Goal: Task Accomplishment & Management: Manage account settings

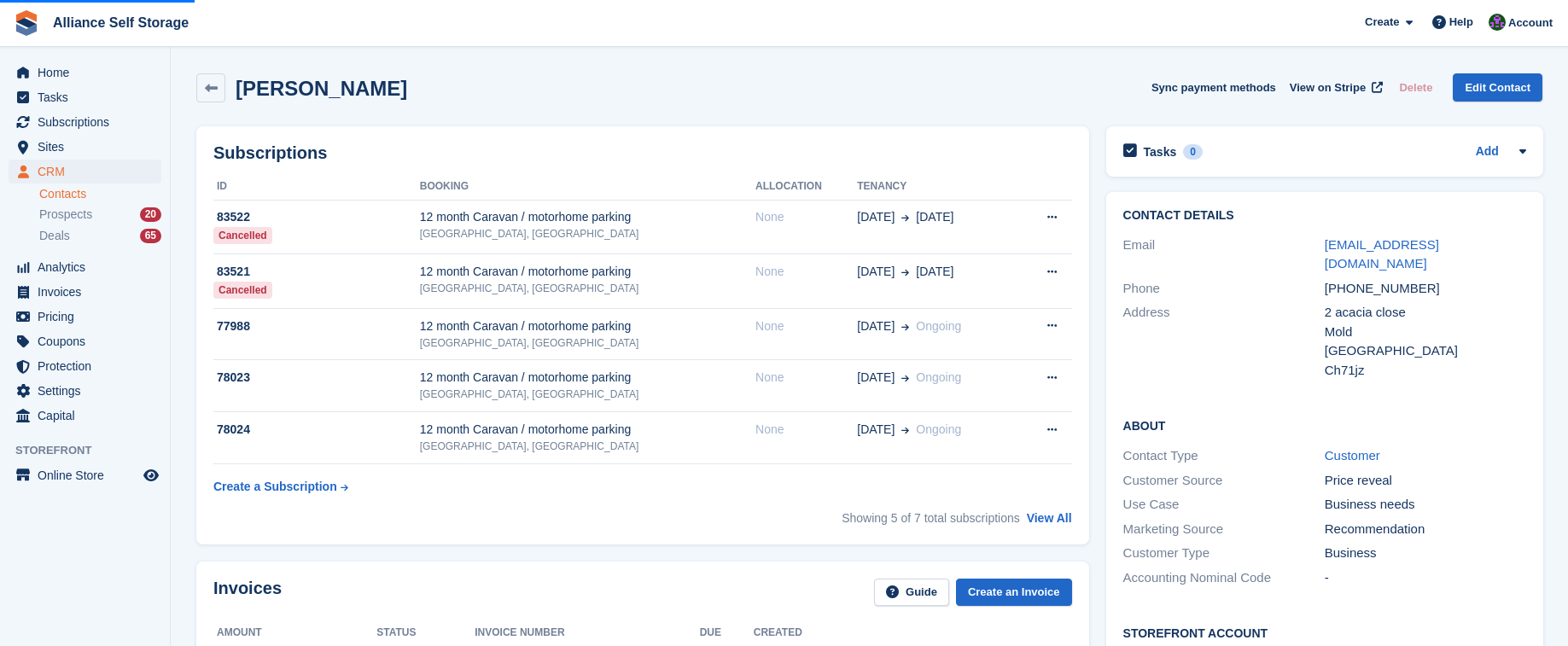
scroll to position [597, 0]
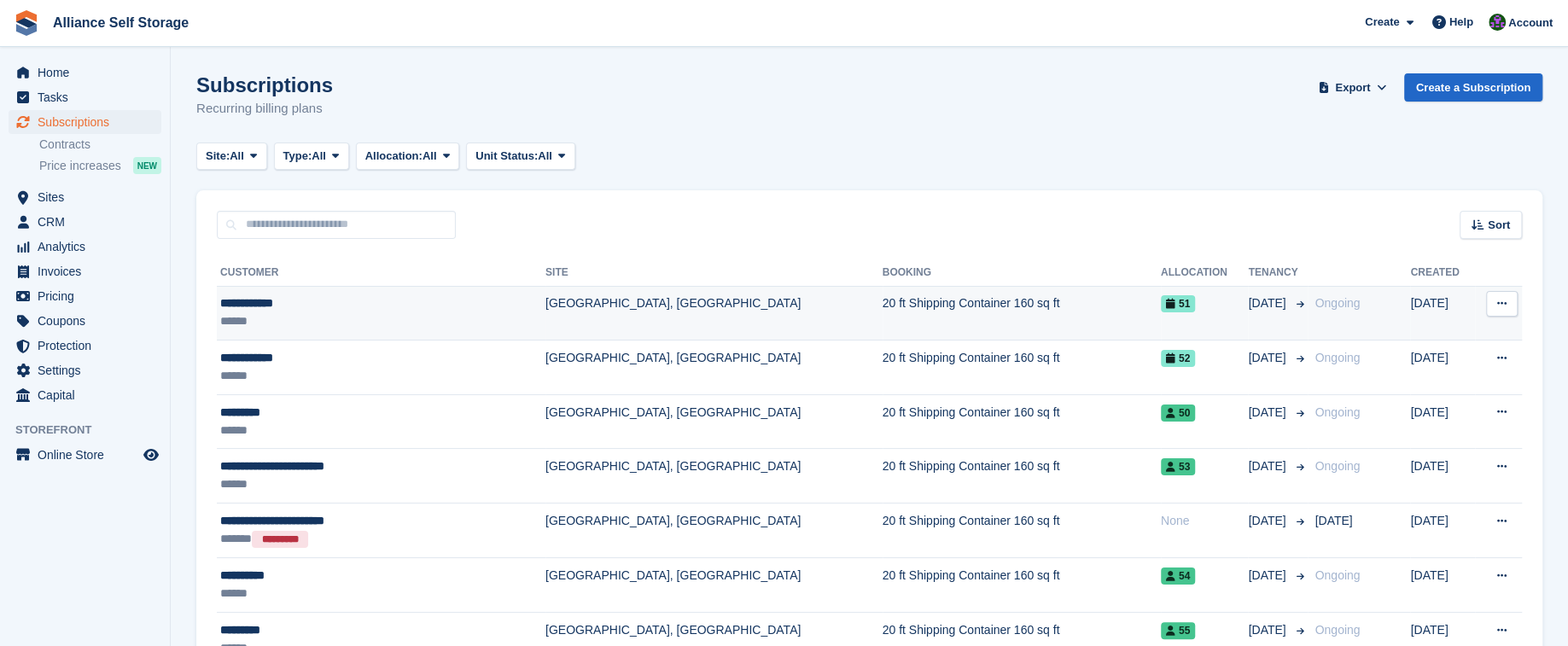
click at [1036, 315] on td "20 ft Shipping Container 160 sq ft" at bounding box center [1022, 313] width 279 height 55
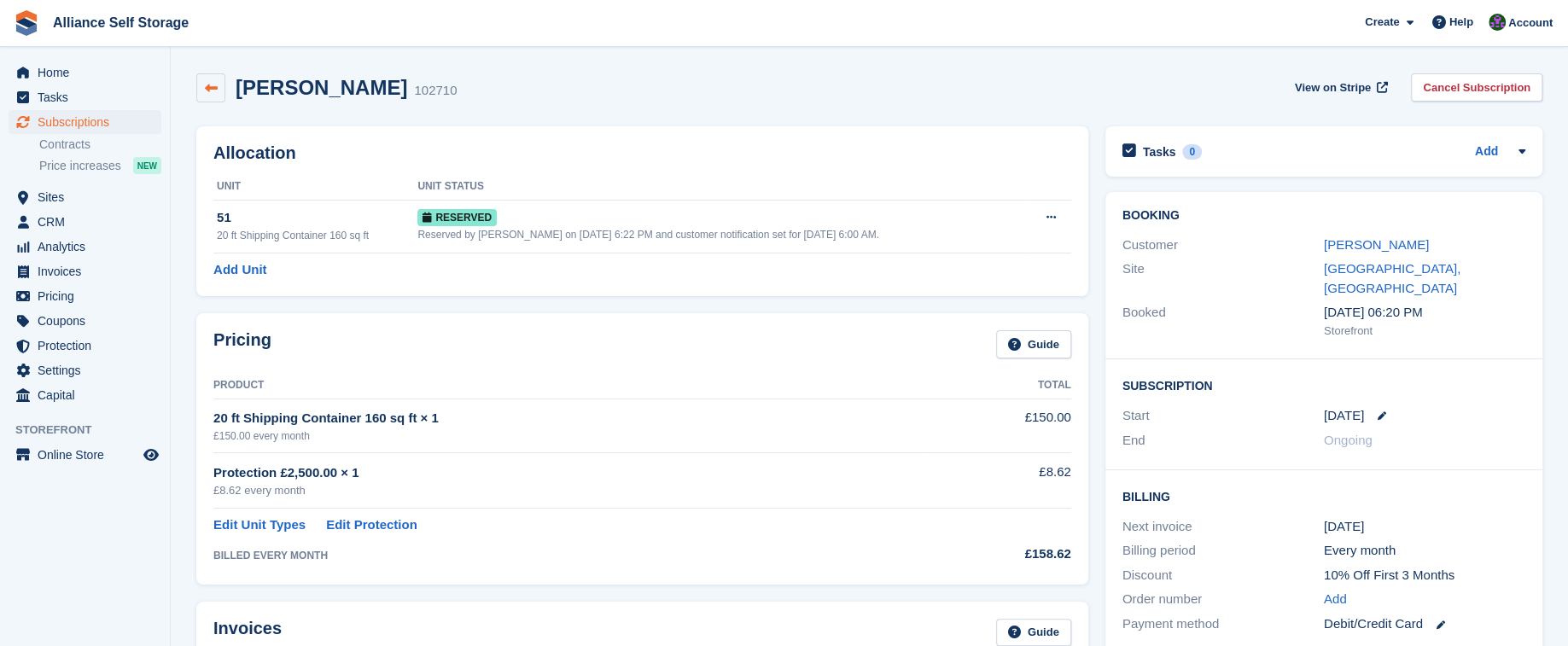
click at [213, 95] on link at bounding box center [210, 88] width 29 height 29
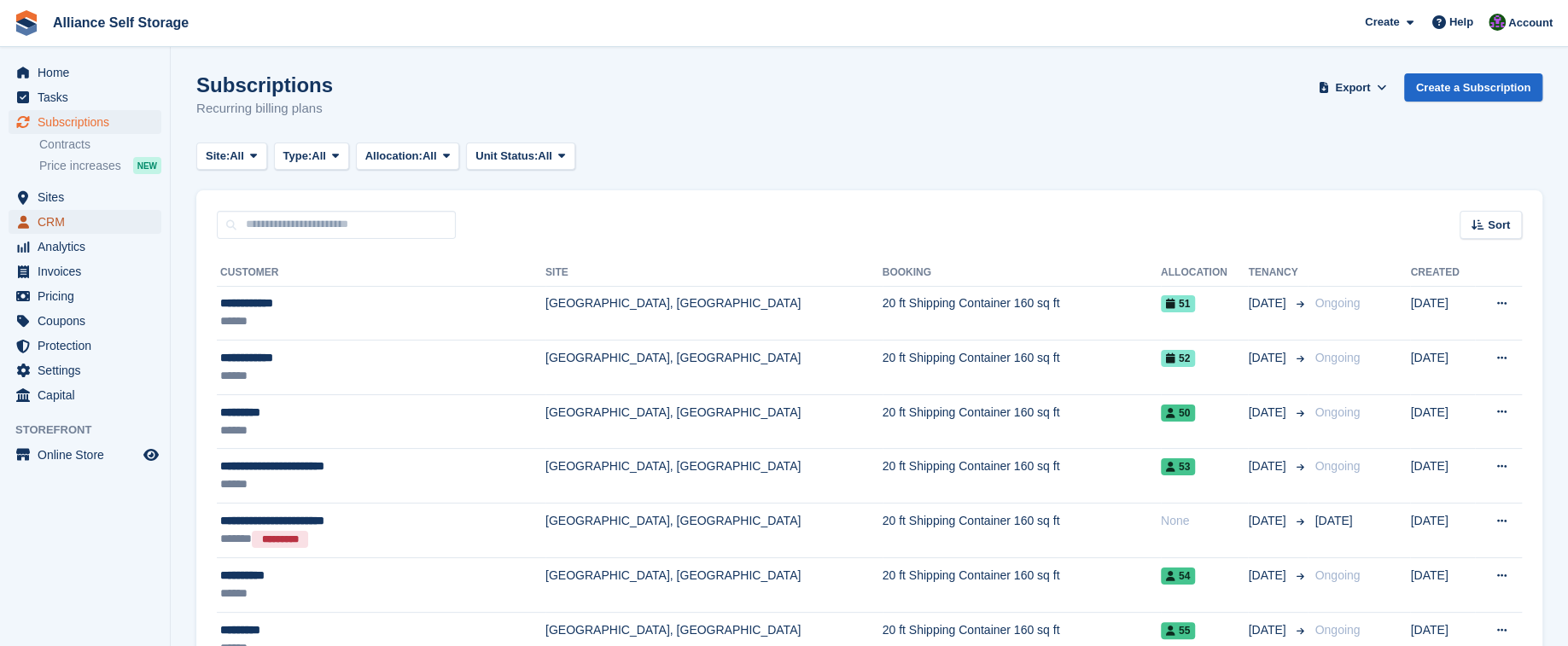
click at [82, 221] on span "CRM" at bounding box center [89, 221] width 102 height 24
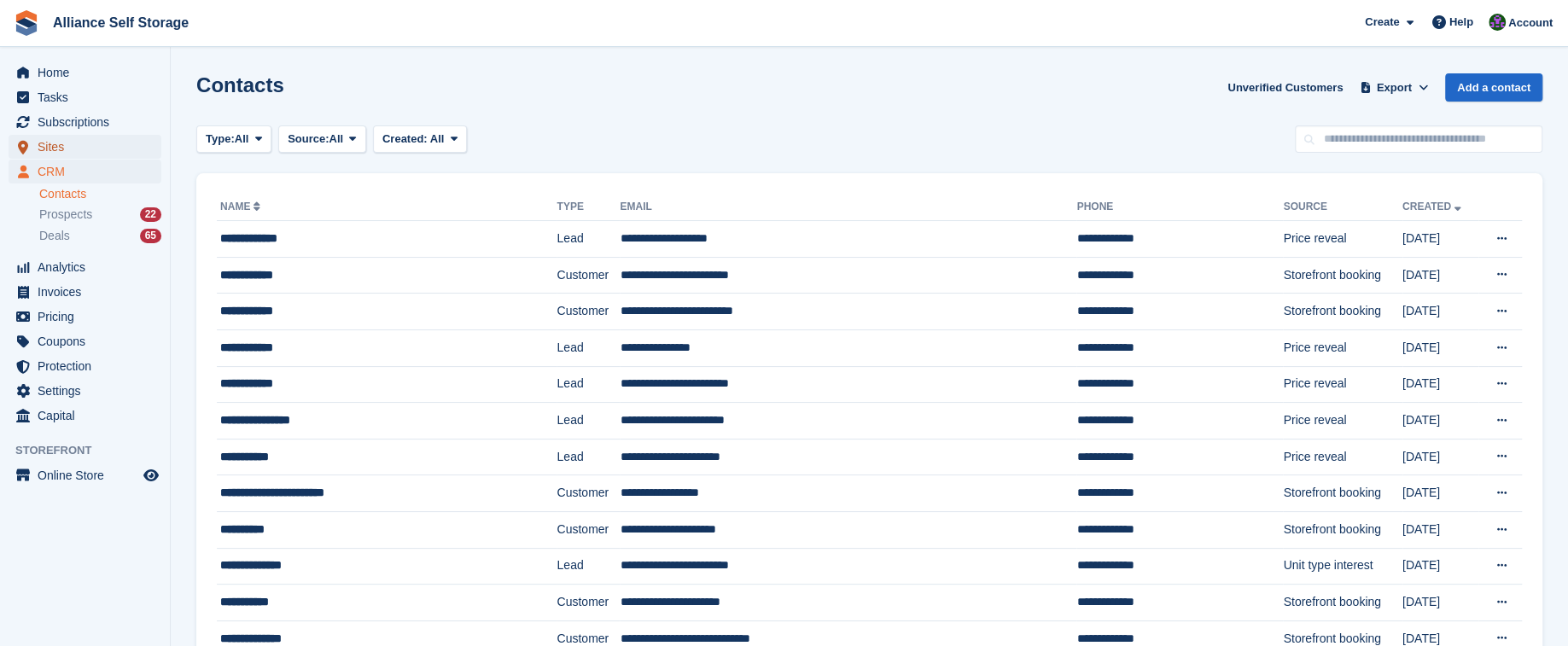
click at [93, 142] on span "Sites" at bounding box center [89, 146] width 102 height 24
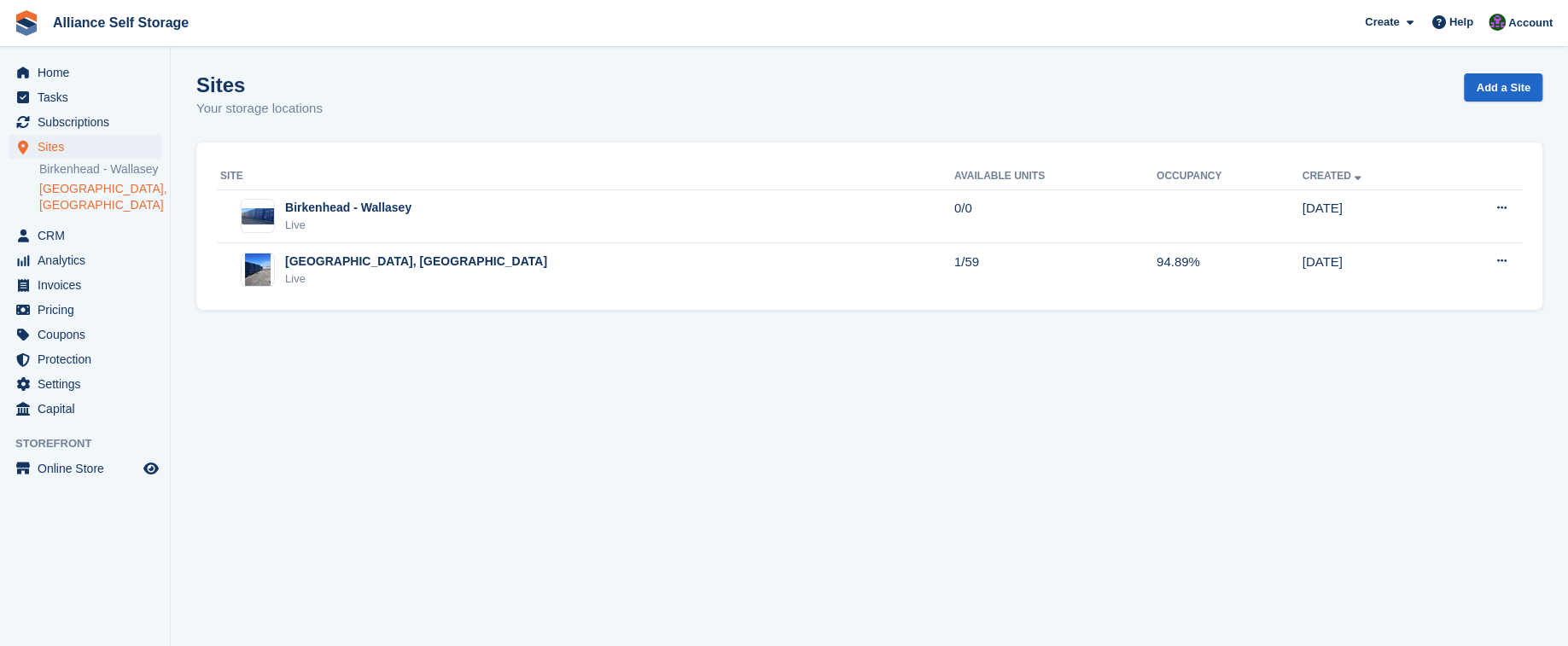
click at [97, 200] on link "[GEOGRAPHIC_DATA], [GEOGRAPHIC_DATA]" at bounding box center [99, 197] width 122 height 32
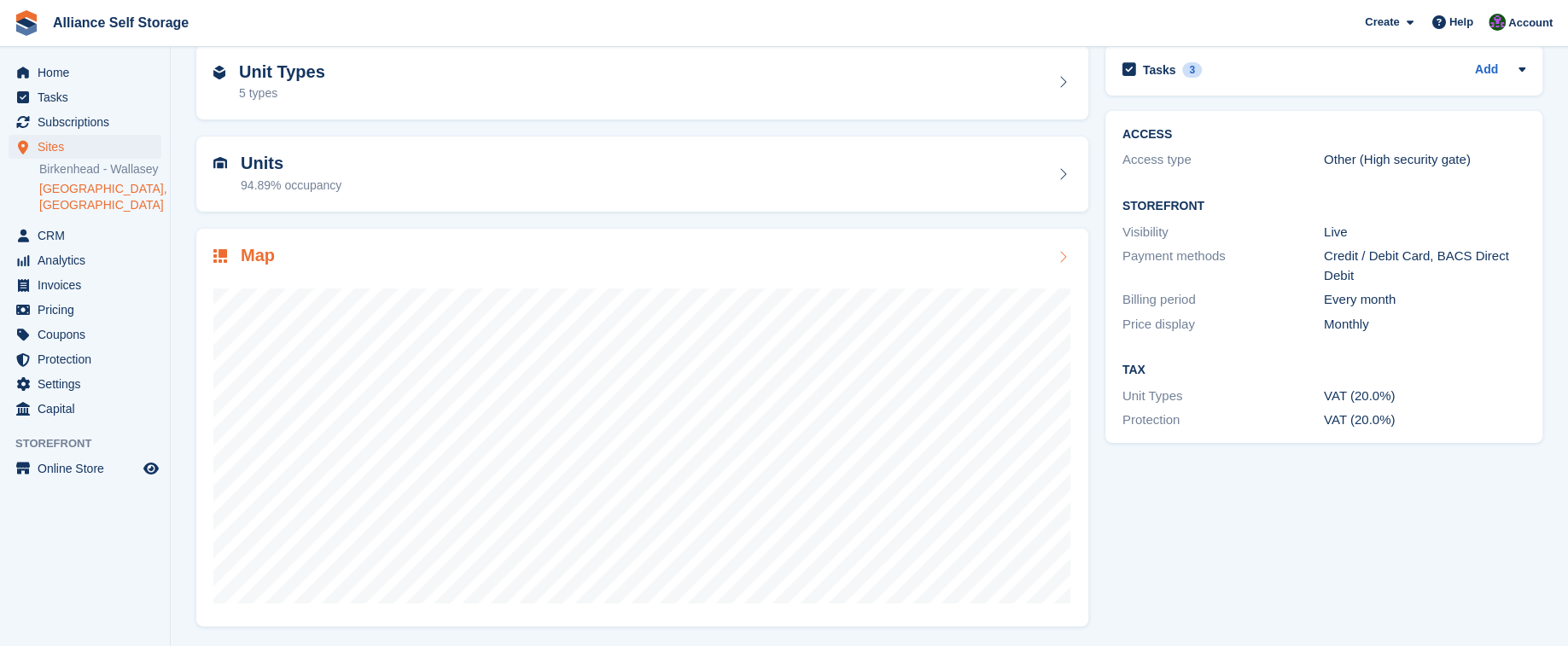
scroll to position [81, 0]
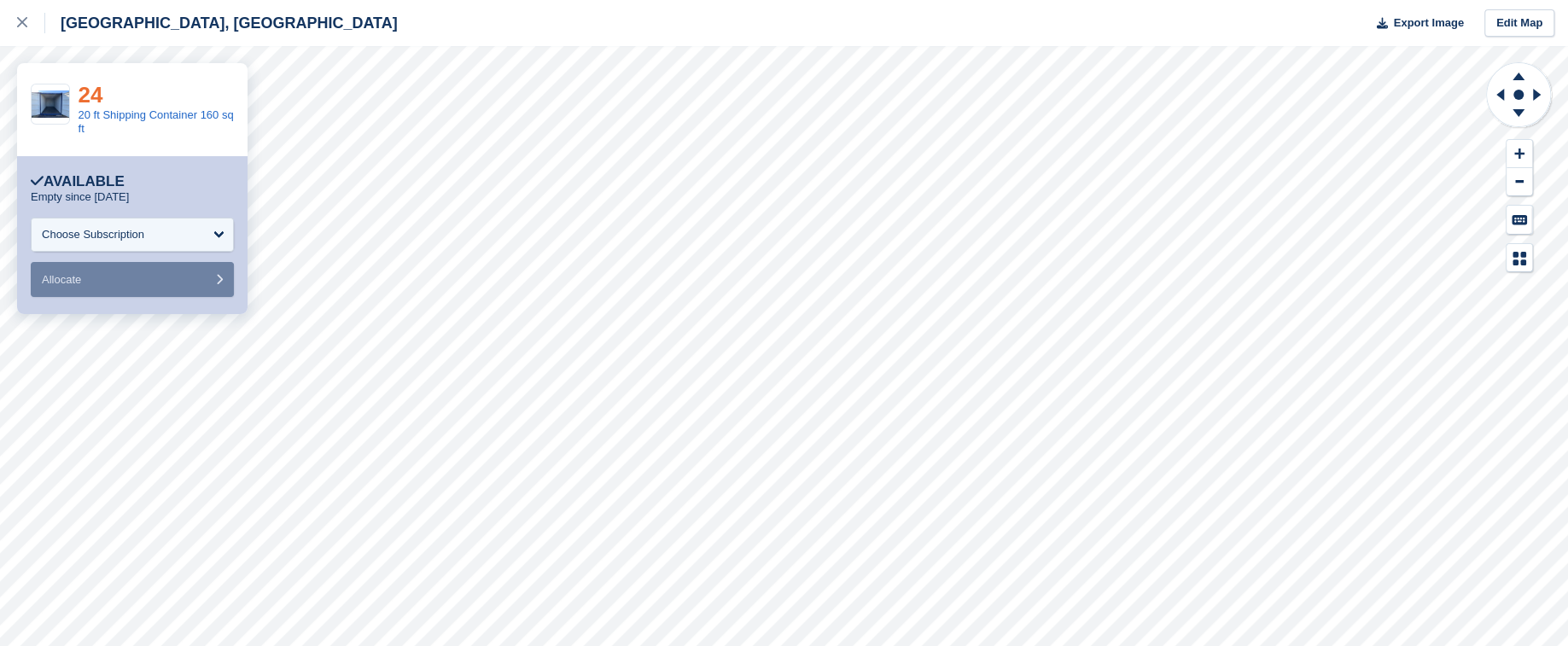
click at [96, 92] on link "24" at bounding box center [91, 95] width 24 height 25
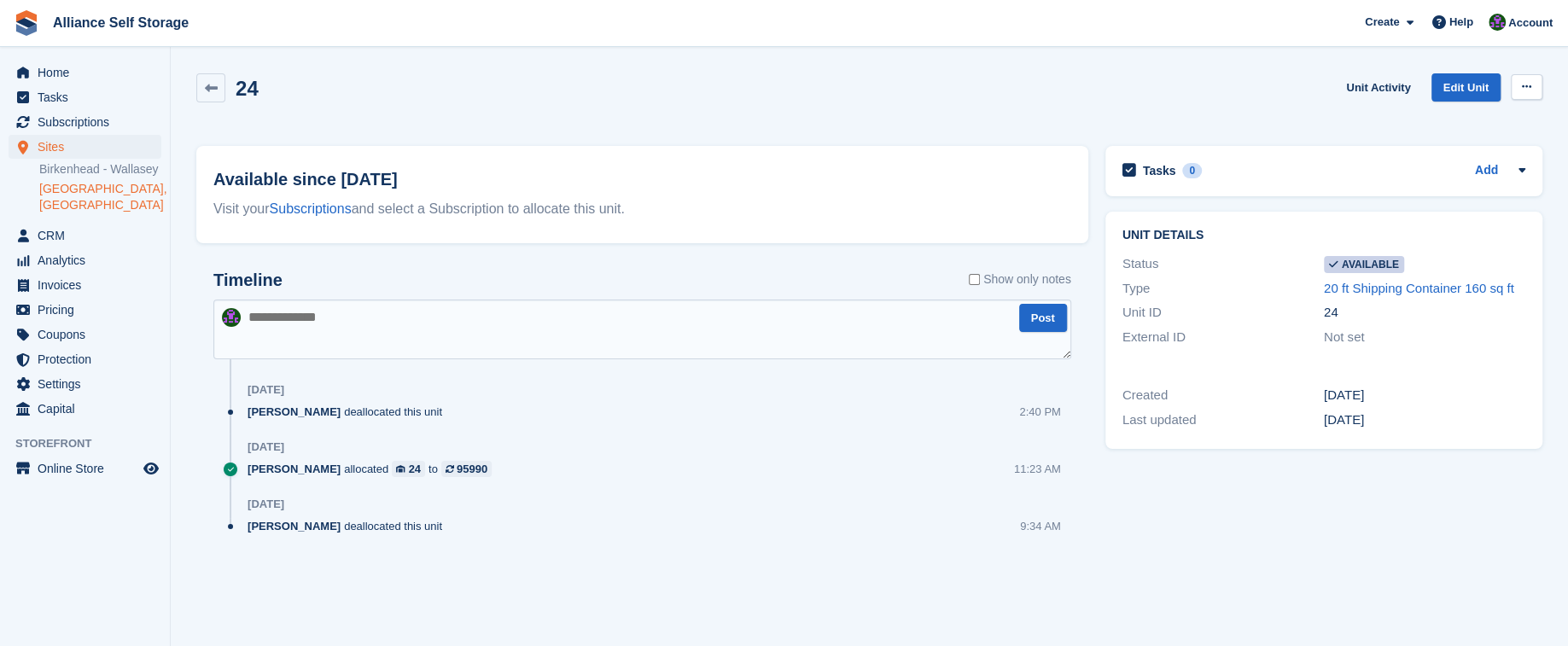
click at [1529, 90] on icon at bounding box center [1527, 86] width 10 height 11
click at [1460, 119] on p "Make unavailable" at bounding box center [1460, 120] width 148 height 22
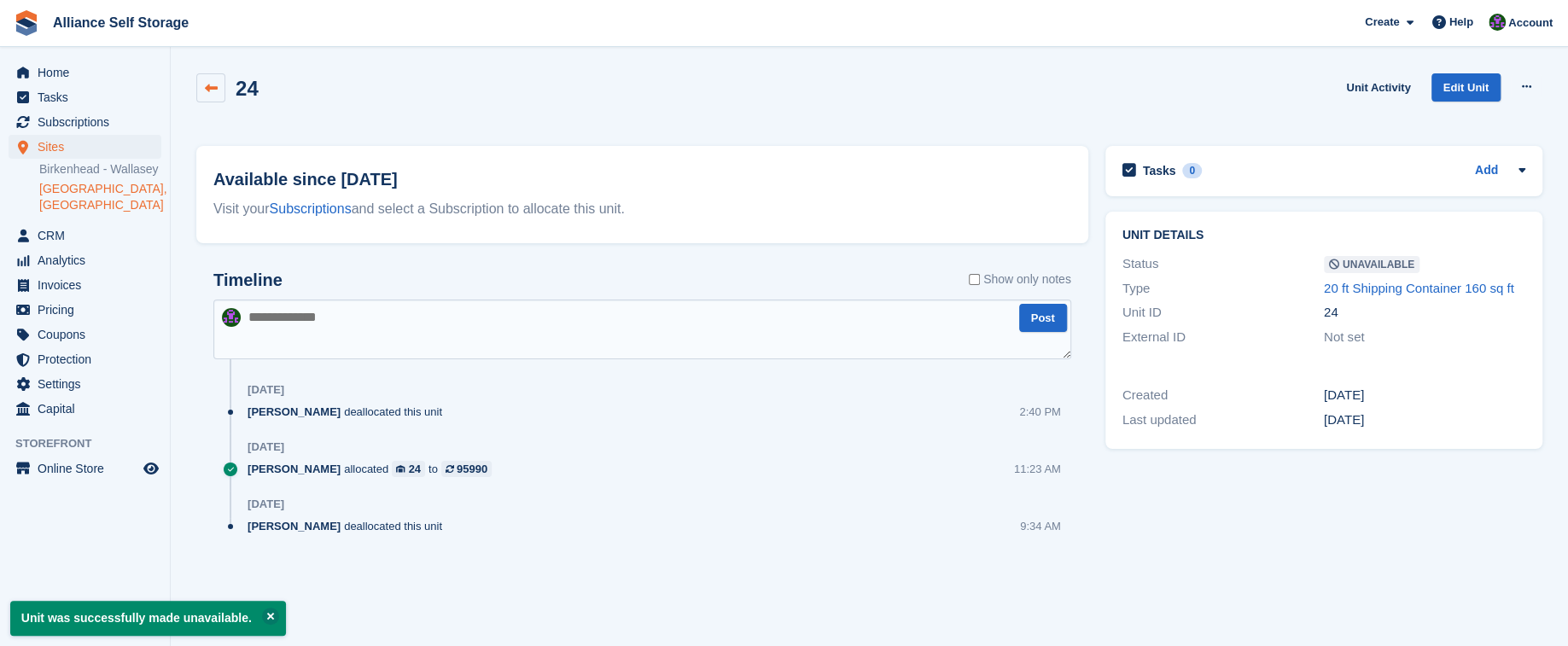
click at [210, 93] on icon at bounding box center [210, 88] width 13 height 13
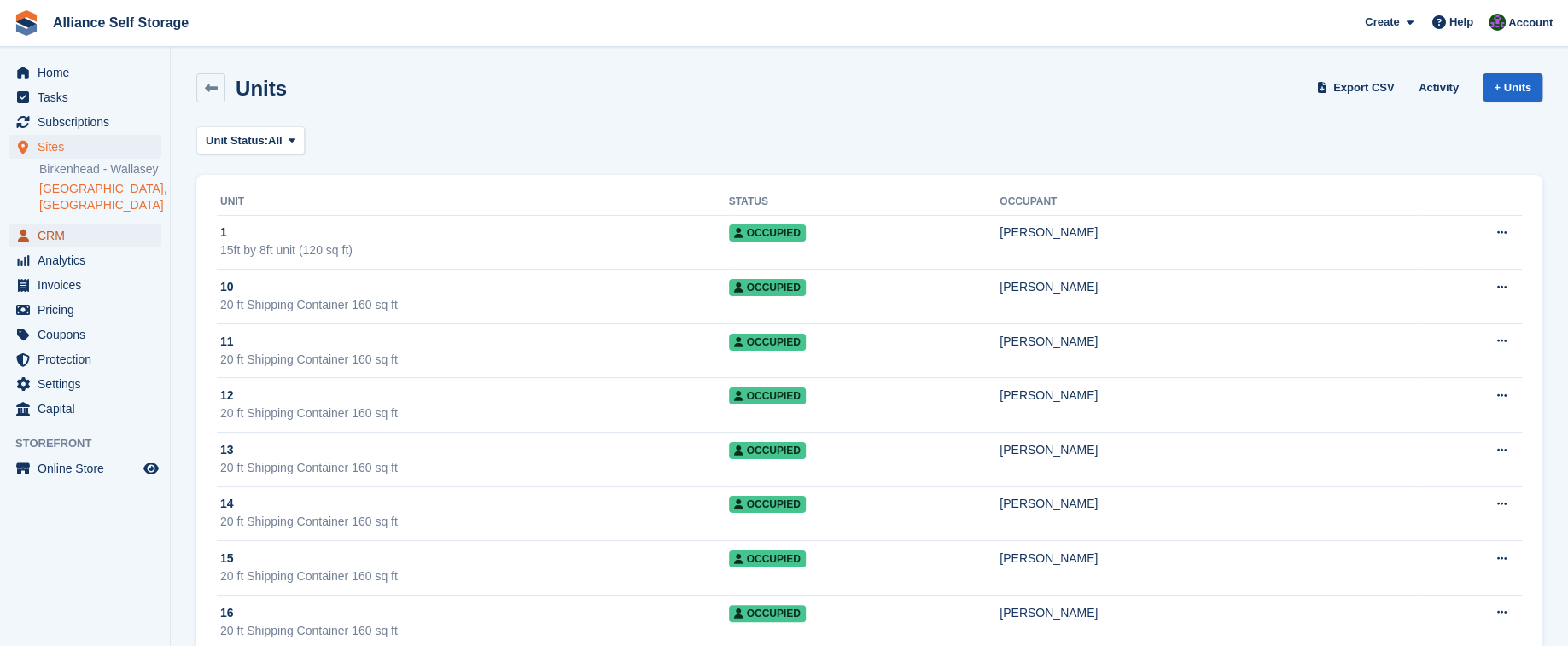
click at [65, 235] on span "CRM" at bounding box center [89, 235] width 102 height 24
